Goal: Task Accomplishment & Management: Use online tool/utility

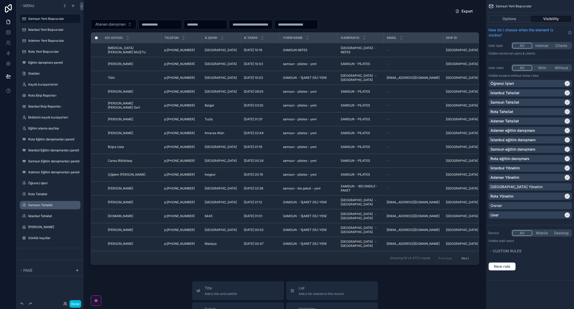
click at [46, 204] on label "Samsun Tahsilat" at bounding box center [52, 205] width 49 height 4
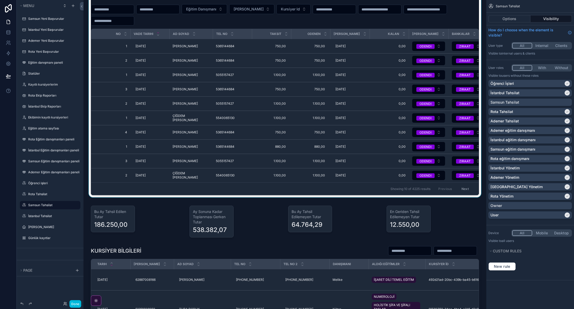
scroll to position [14, 0]
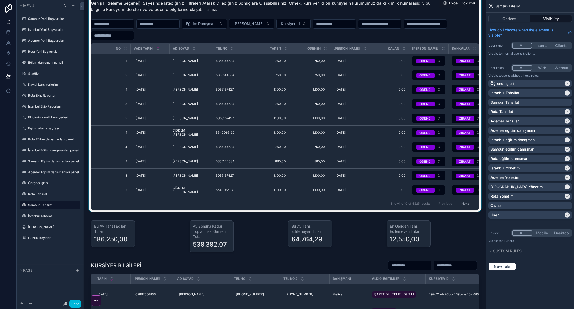
click at [329, 37] on div "scrollable content" at bounding box center [285, 103] width 395 height 224
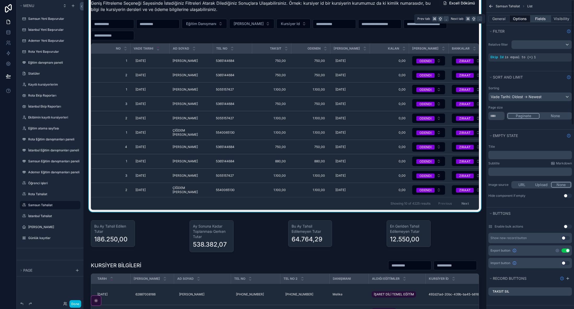
click at [542, 18] on button "Fields" at bounding box center [541, 18] width 21 height 7
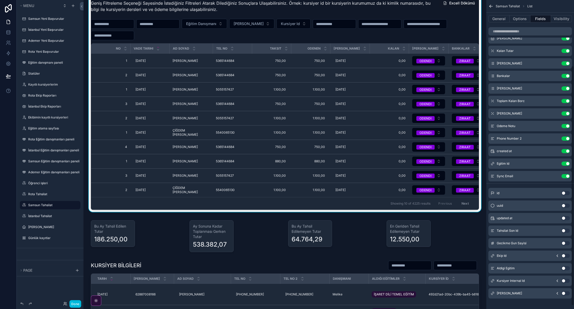
scroll to position [89, 0]
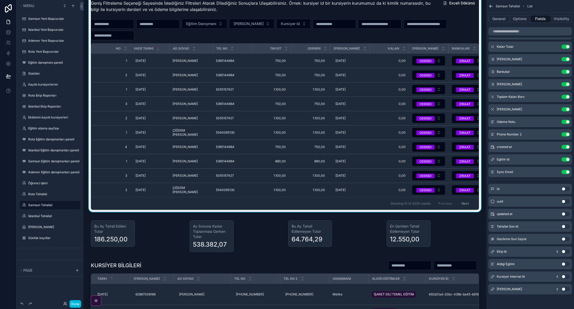
click at [563, 278] on button "Use setting" at bounding box center [566, 277] width 8 height 4
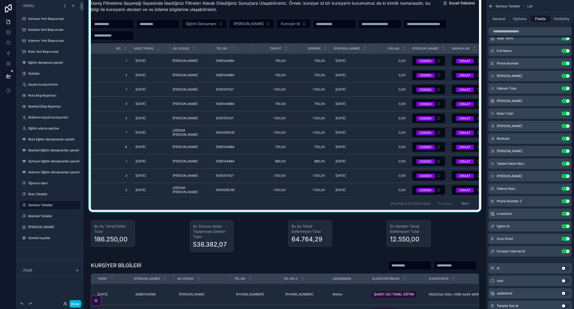
scroll to position [0, 0]
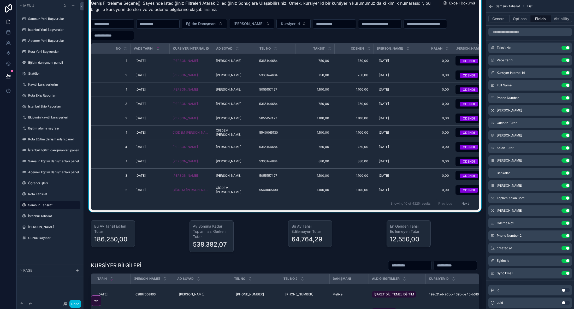
click at [0, 0] on icon "scrollable content" at bounding box center [0, 0] width 0 height 0
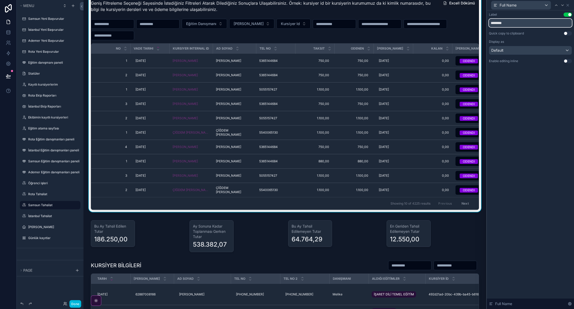
click at [524, 24] on input "********" at bounding box center [530, 23] width 83 height 8
click at [569, 6] on icon at bounding box center [568, 5] width 2 height 2
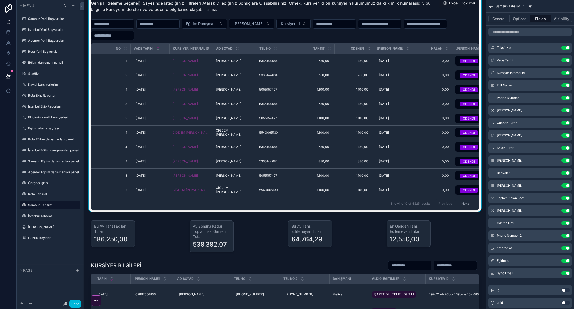
click at [569, 84] on button "Use setting" at bounding box center [566, 85] width 8 height 4
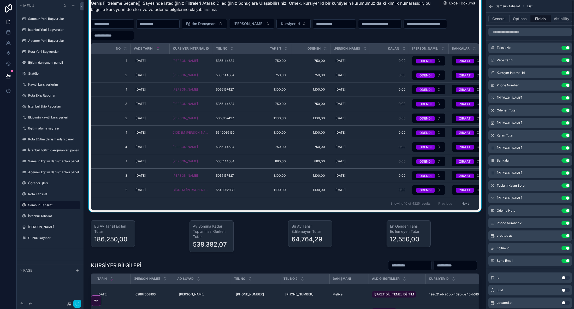
click at [566, 73] on button "Use setting" at bounding box center [566, 73] width 8 height 4
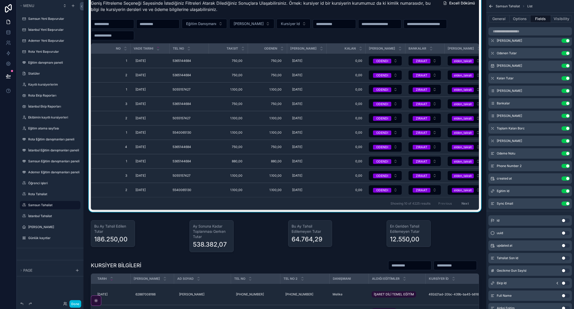
scroll to position [89, 0]
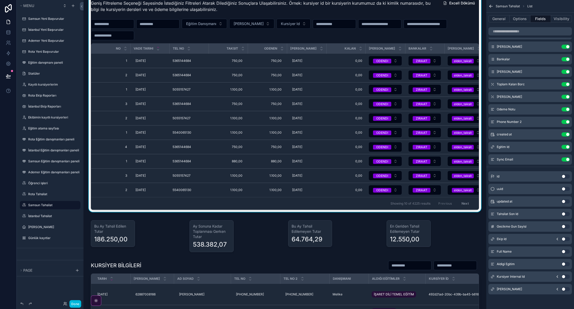
drag, startPoint x: 564, startPoint y: 278, endPoint x: 498, endPoint y: 190, distance: 109.9
click at [564, 278] on button "Use setting" at bounding box center [566, 277] width 8 height 4
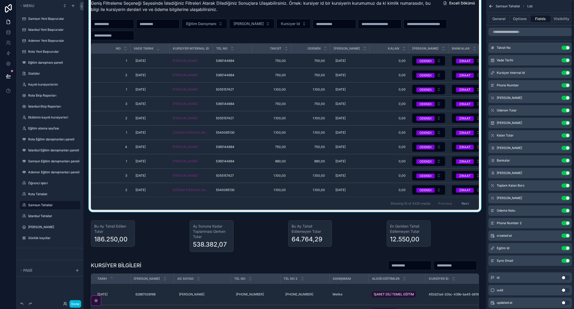
scroll to position [1, 0]
click at [0, 0] on button "scrollable content" at bounding box center [0, 0] width 0 height 0
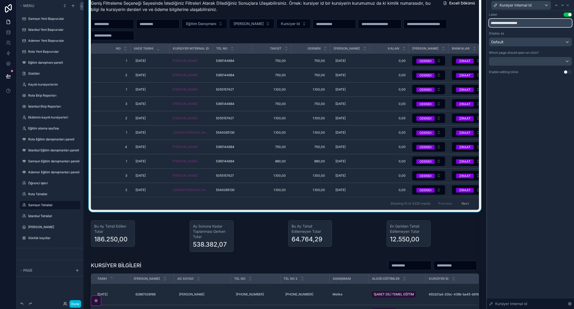
click at [530, 23] on input "**********" at bounding box center [530, 23] width 83 height 8
paste input "text"
type input "********"
click at [568, 6] on icon at bounding box center [568, 5] width 4 height 4
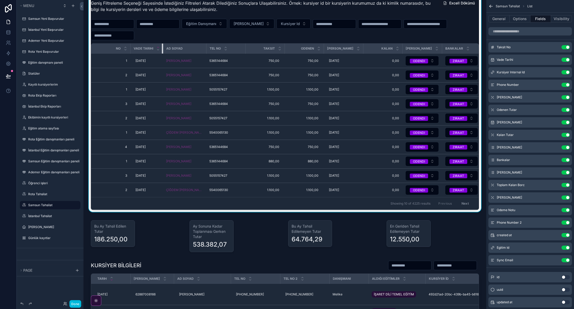
drag, startPoint x: 169, startPoint y: 48, endPoint x: 150, endPoint y: 47, distance: 18.3
click at [156, 47] on th "Vade Tarihi" at bounding box center [146, 49] width 33 height 10
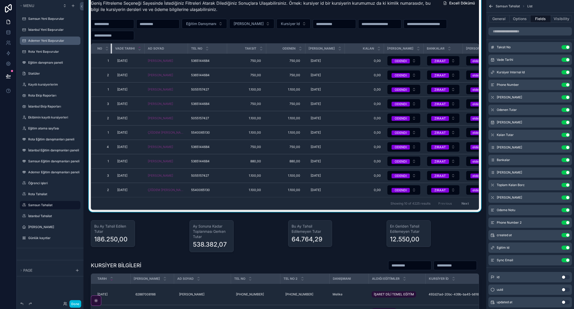
drag, startPoint x: 125, startPoint y: 48, endPoint x: 75, endPoint y: 45, distance: 50.3
click at [74, 44] on div "Menu Samsun Yeni Başvurular İstanbul Yeni Başvurular Ademer Yeni Başvurular Rot…" at bounding box center [296, 154] width 558 height 309
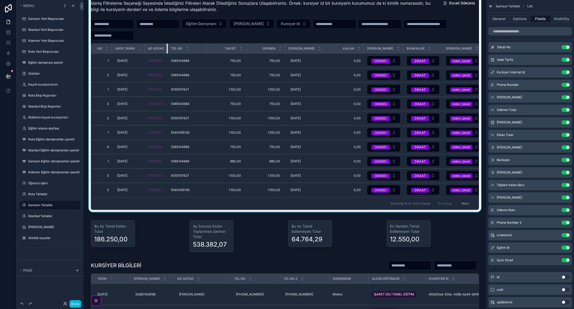
drag, startPoint x: 183, startPoint y: 47, endPoint x: 168, endPoint y: 50, distance: 15.3
click at [166, 47] on th "Ad soyad" at bounding box center [156, 49] width 23 height 10
drag, startPoint x: 168, startPoint y: 47, endPoint x: 164, endPoint y: 48, distance: 3.7
click at [175, 48] on div "TEL NO" at bounding box center [187, 49] width 39 height 10
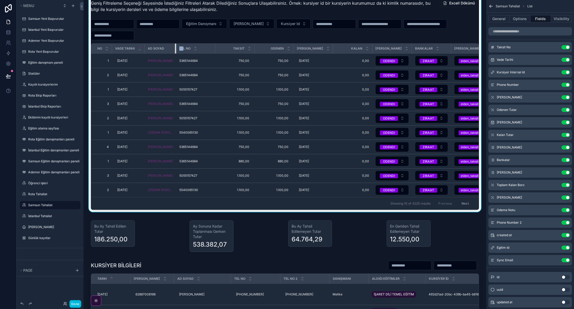
drag, startPoint x: 170, startPoint y: 46, endPoint x: 175, endPoint y: 46, distance: 5.2
click at [175, 46] on div "scrollable content" at bounding box center [176, 49] width 2 height 10
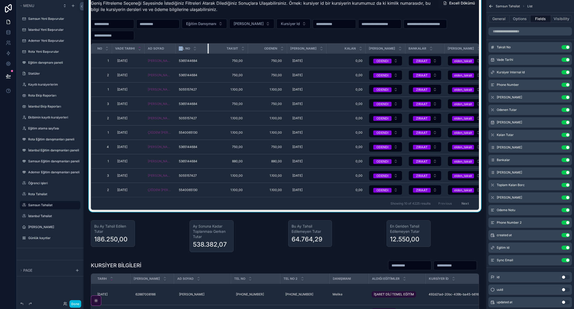
drag, startPoint x: 214, startPoint y: 48, endPoint x: 207, endPoint y: 48, distance: 6.8
click at [208, 48] on div "scrollable content" at bounding box center [209, 49] width 2 height 10
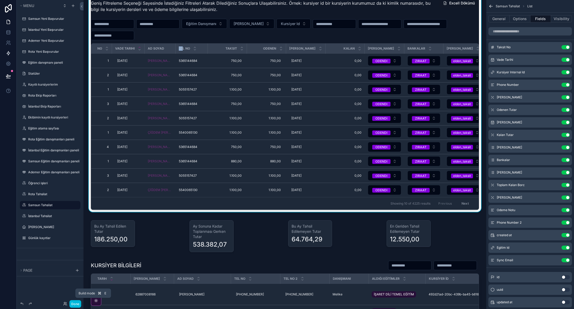
click at [77, 303] on button "Done" at bounding box center [75, 304] width 12 height 8
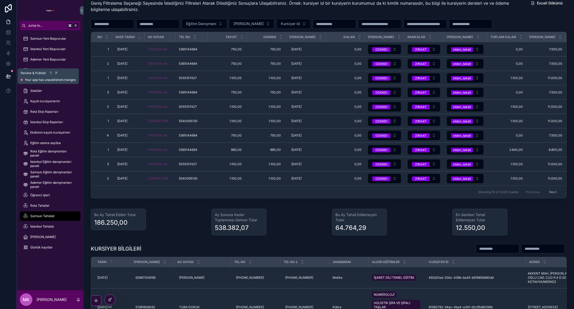
click at [7, 75] on icon at bounding box center [8, 76] width 4 height 3
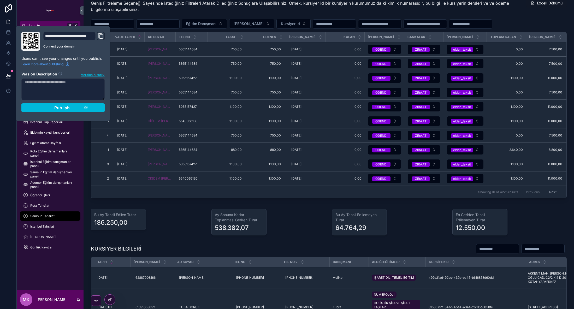
click at [74, 108] on div "Publish" at bounding box center [63, 107] width 50 height 5
